Goal: Task Accomplishment & Management: Use online tool/utility

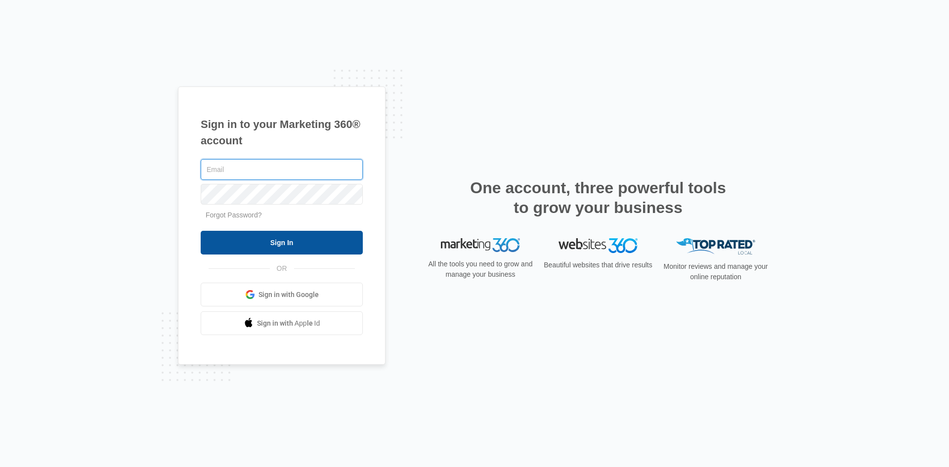
type input "[EMAIL_ADDRESS][DOMAIN_NAME]"
click at [266, 250] on input "Sign In" at bounding box center [282, 243] width 162 height 24
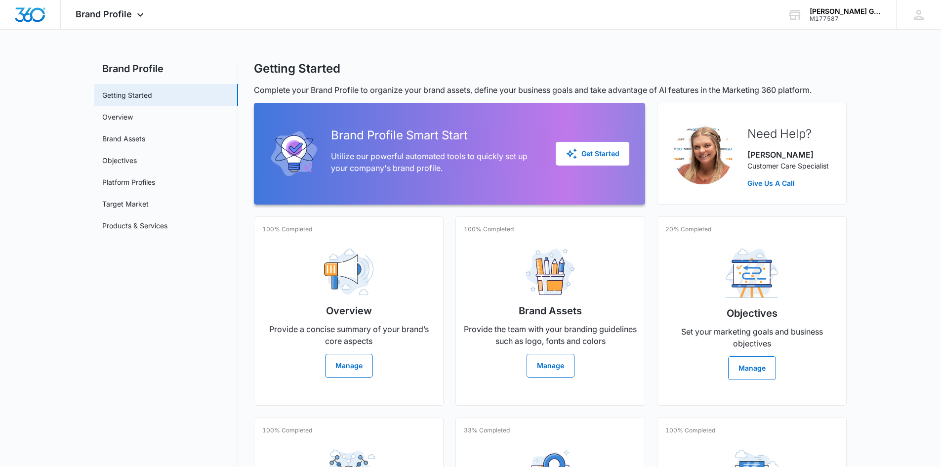
click at [867, 365] on main "Brand Profile Getting Started Overview Brand Assets Objectives Platform Profile…" at bounding box center [470, 339] width 941 height 557
click at [317, 17] on div "Brand Profile Apps Reputation Websites Forms CRM Email Social Content Ads Intel…" at bounding box center [470, 15] width 941 height 30
click at [21, 160] on main "Brand Profile Getting Started Overview Brand Assets Objectives Platform Profile…" at bounding box center [470, 339] width 941 height 557
click at [134, 14] on icon at bounding box center [140, 17] width 12 height 12
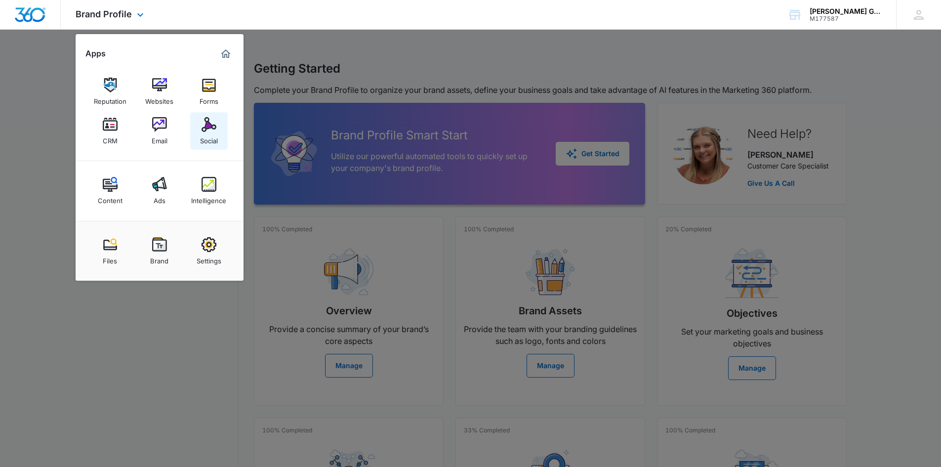
click at [215, 134] on div "Social" at bounding box center [209, 138] width 18 height 13
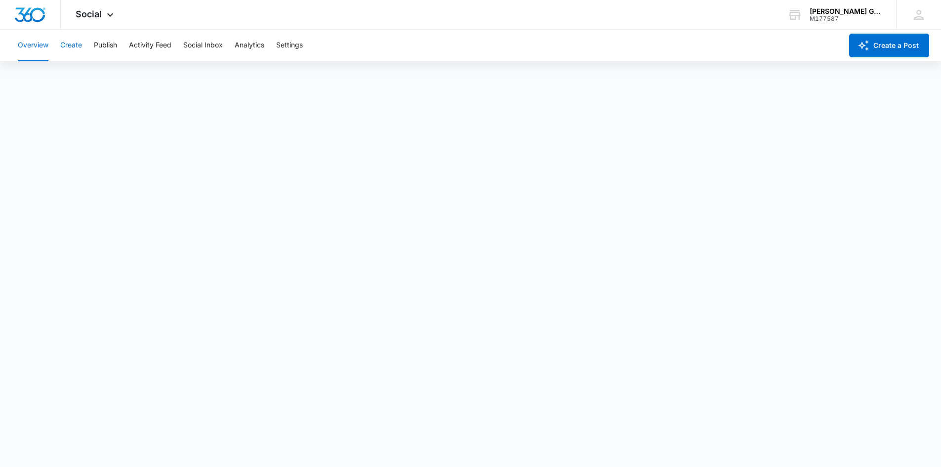
click at [75, 44] on button "Create" at bounding box center [71, 46] width 22 height 32
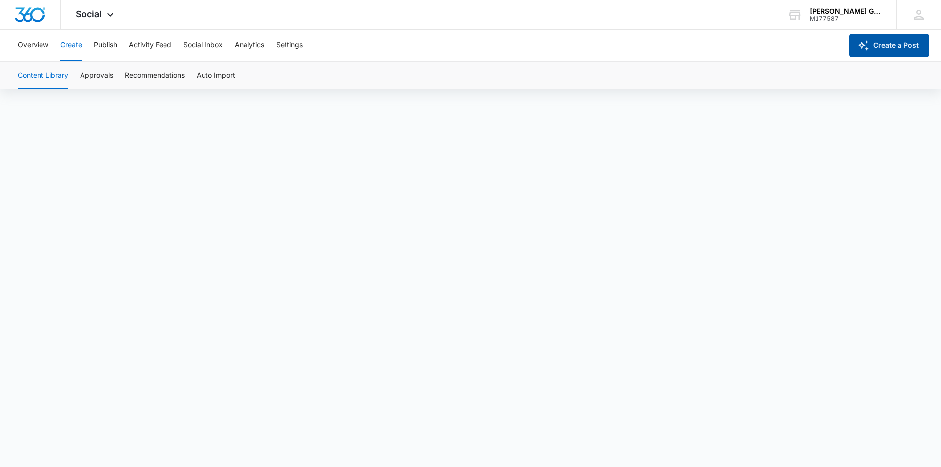
click at [897, 43] on button "Create a Post" at bounding box center [889, 46] width 80 height 24
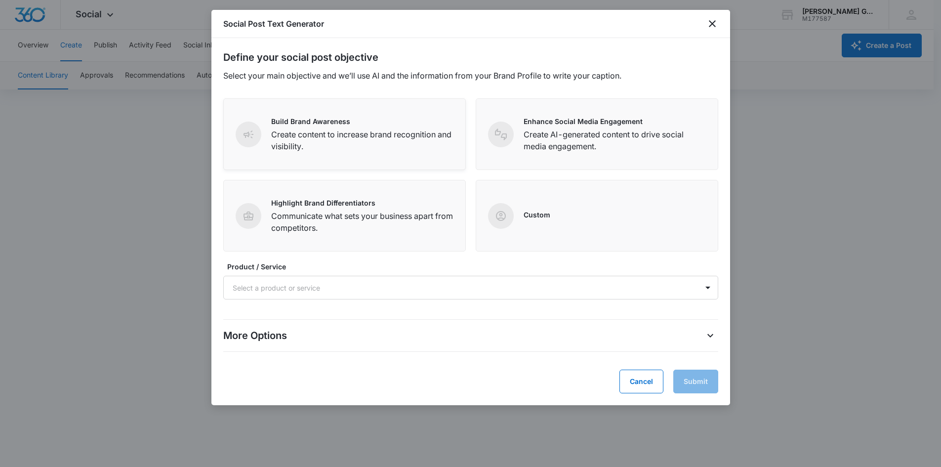
click at [316, 133] on p "Create content to increase brand recognition and visibility." at bounding box center [362, 140] width 182 height 24
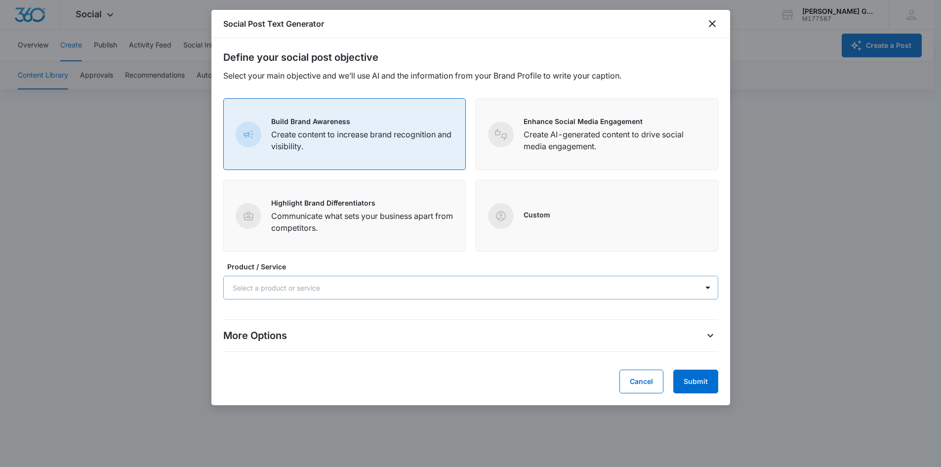
click at [272, 283] on div at bounding box center [459, 288] width 453 height 12
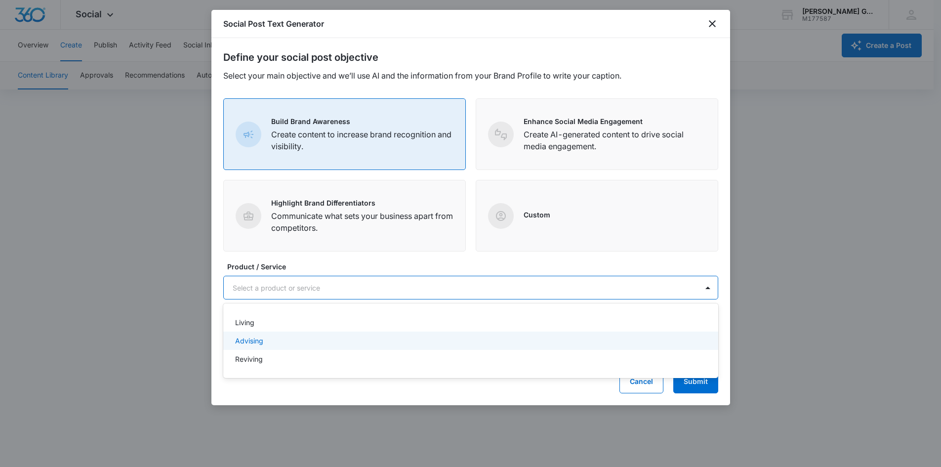
click at [258, 346] on div "Advising" at bounding box center [470, 340] width 495 height 18
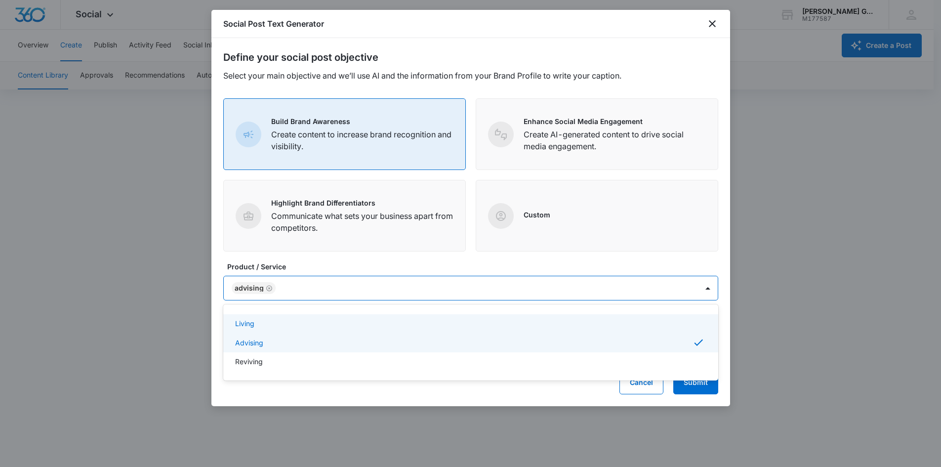
click at [359, 261] on label "Product / Service" at bounding box center [474, 266] width 495 height 10
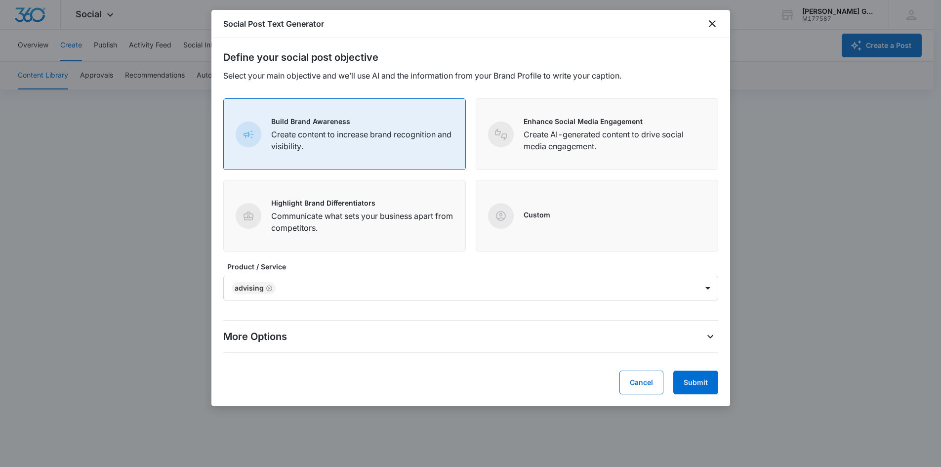
click at [388, 335] on div "More Options" at bounding box center [470, 337] width 495 height 16
click at [713, 340] on icon "More Options" at bounding box center [710, 337] width 12 height 12
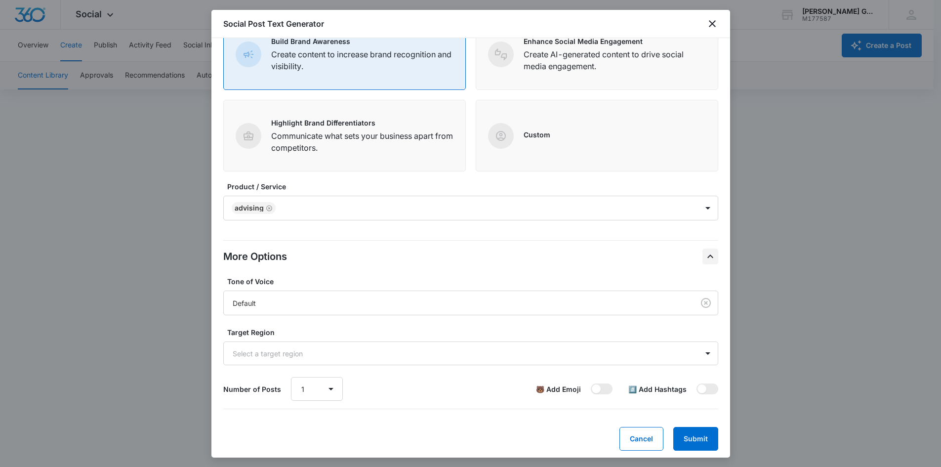
scroll to position [85, 0]
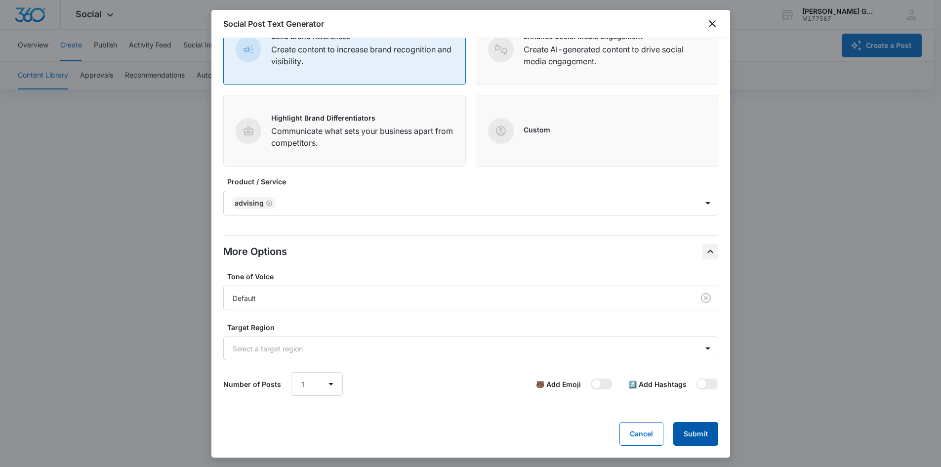
click at [682, 433] on button "Submit" at bounding box center [695, 434] width 45 height 24
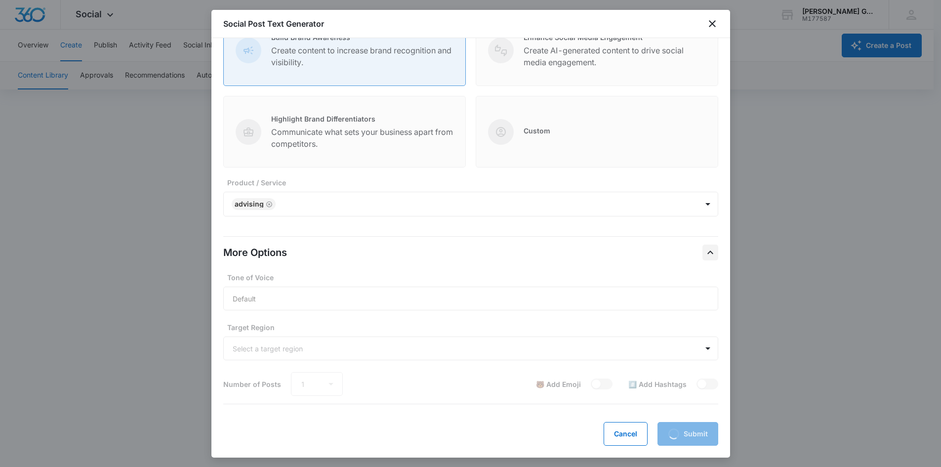
scroll to position [84, 0]
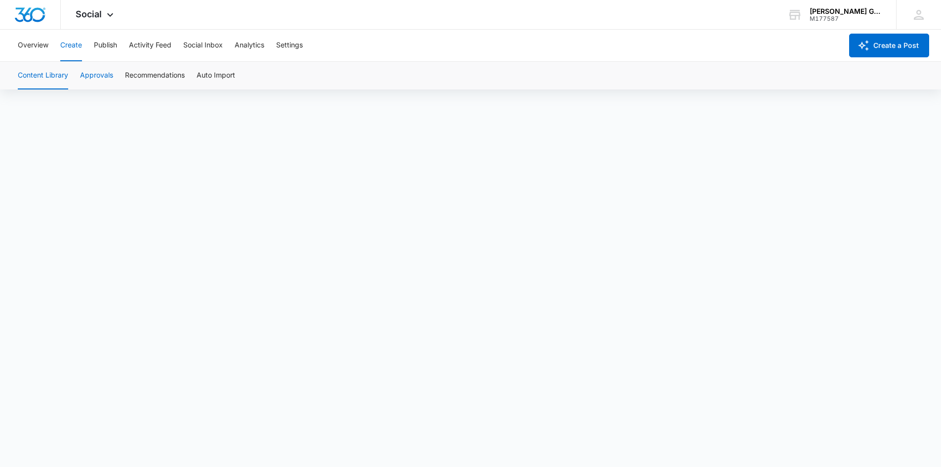
click at [89, 67] on button "Approvals" at bounding box center [96, 76] width 33 height 28
click at [94, 77] on button "Approvals" at bounding box center [96, 76] width 33 height 28
click at [98, 45] on button "Publish" at bounding box center [105, 46] width 23 height 32
click at [88, 79] on button "Schedules" at bounding box center [76, 76] width 34 height 28
click at [144, 48] on button "Activity Feed" at bounding box center [150, 46] width 42 height 32
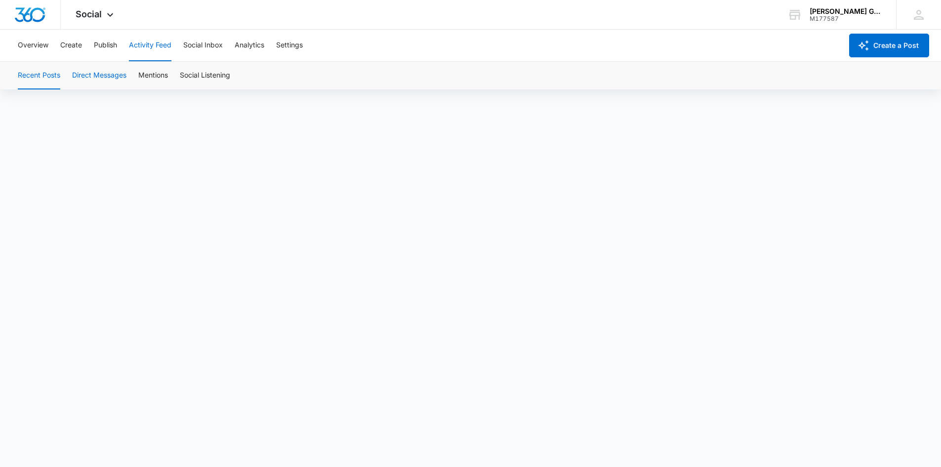
click at [74, 77] on button "Direct Messages" at bounding box center [99, 76] width 54 height 28
click at [102, 46] on button "Publish" at bounding box center [105, 46] width 23 height 32
click at [71, 78] on button "Schedules" at bounding box center [76, 76] width 34 height 28
click at [37, 78] on button "Calendar" at bounding box center [32, 76] width 29 height 28
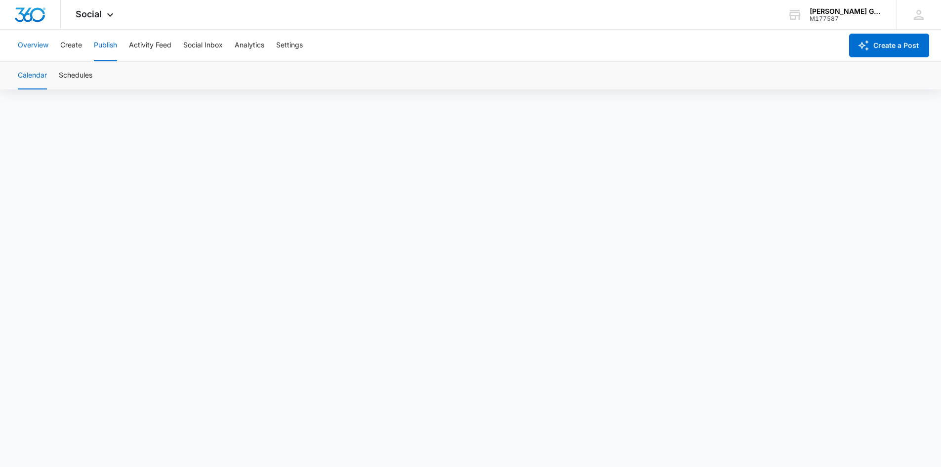
click at [35, 39] on button "Overview" at bounding box center [33, 46] width 31 height 32
click at [112, 41] on button "Publish" at bounding box center [105, 46] width 23 height 32
click at [166, 42] on button "Activity Feed" at bounding box center [150, 46] width 42 height 32
click at [117, 73] on button "Direct Messages" at bounding box center [99, 76] width 54 height 28
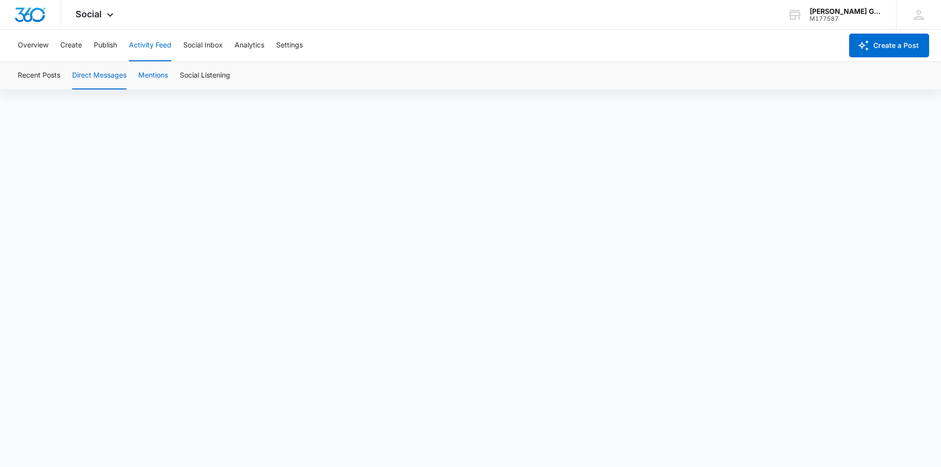
click at [146, 76] on button "Mentions" at bounding box center [153, 76] width 30 height 28
click at [215, 76] on button "Social Listening" at bounding box center [205, 76] width 50 height 28
click at [205, 42] on button "Social Inbox" at bounding box center [203, 46] width 40 height 32
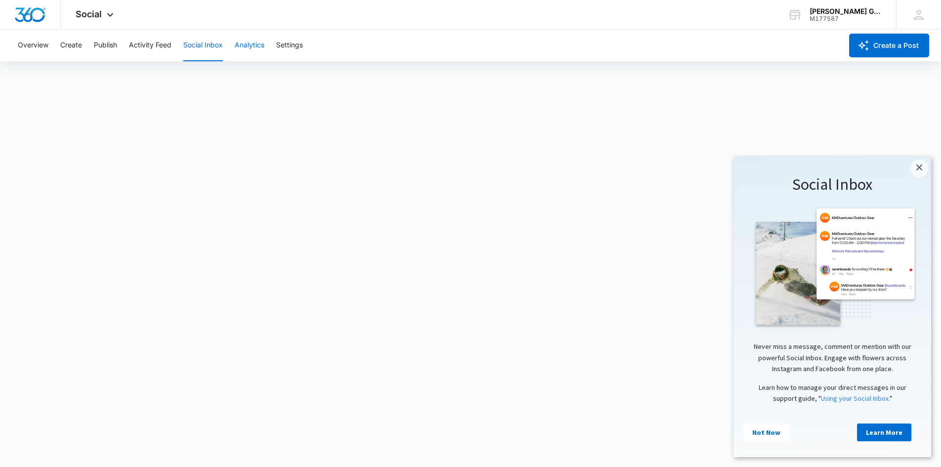
click at [260, 42] on button "Analytics" at bounding box center [250, 46] width 30 height 32
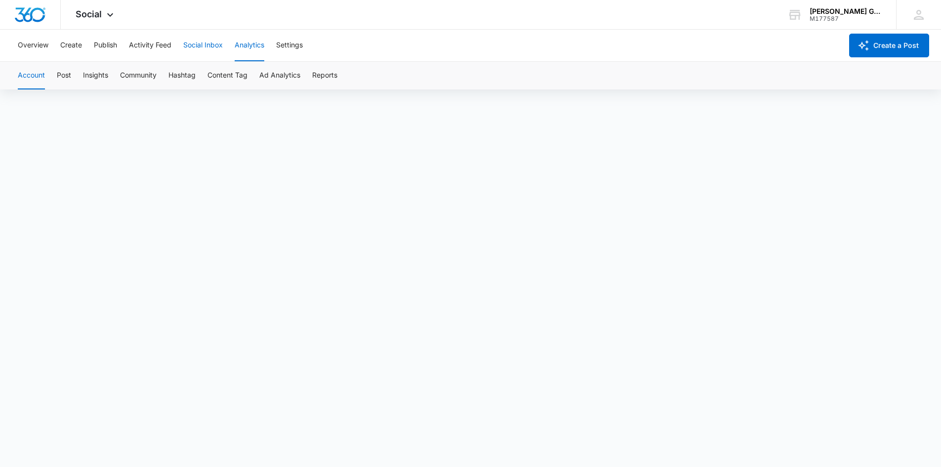
click at [213, 46] on button "Social Inbox" at bounding box center [203, 46] width 40 height 32
click at [239, 44] on button "Analytics" at bounding box center [250, 46] width 30 height 32
click at [300, 42] on button "Settings" at bounding box center [289, 46] width 27 height 32
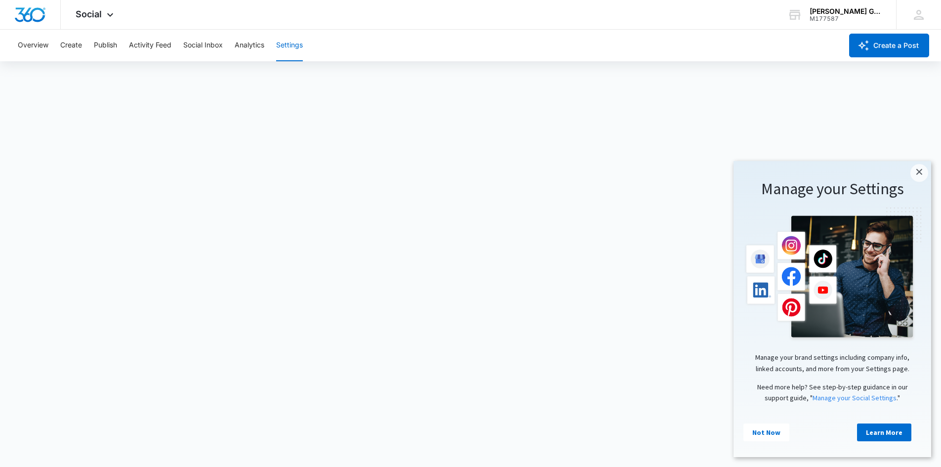
click at [50, 44] on div "Overview Create Publish Activity Feed Social Inbox Analytics Settings" at bounding box center [427, 46] width 830 height 32
click at [40, 44] on button "Overview" at bounding box center [33, 46] width 31 height 32
